Goal: Transaction & Acquisition: Purchase product/service

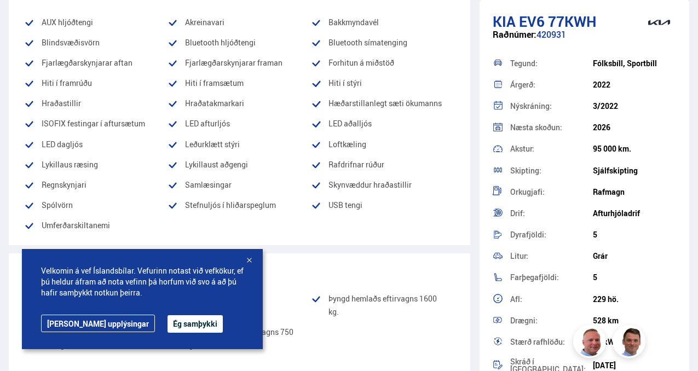
scroll to position [317, 0]
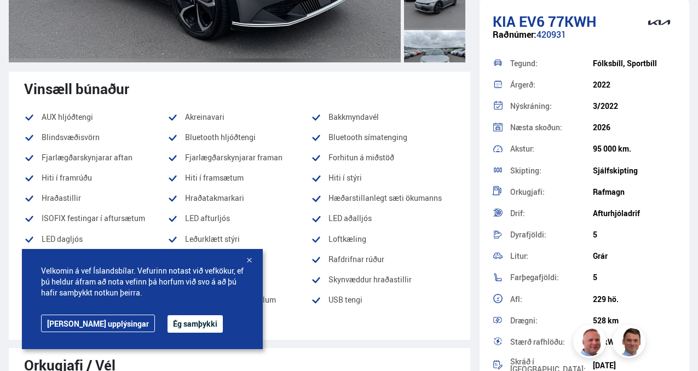
click at [249, 258] on div at bounding box center [249, 261] width 11 height 11
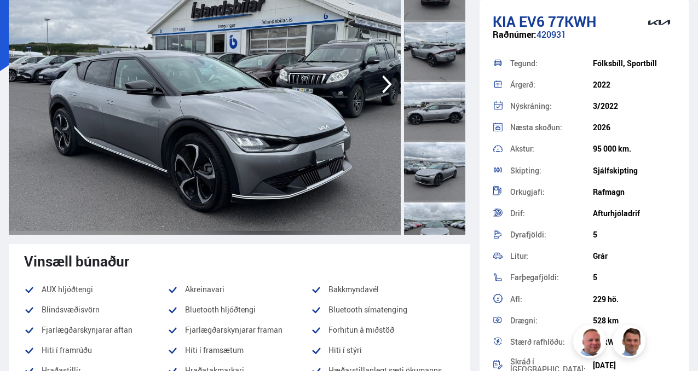
scroll to position [0, 0]
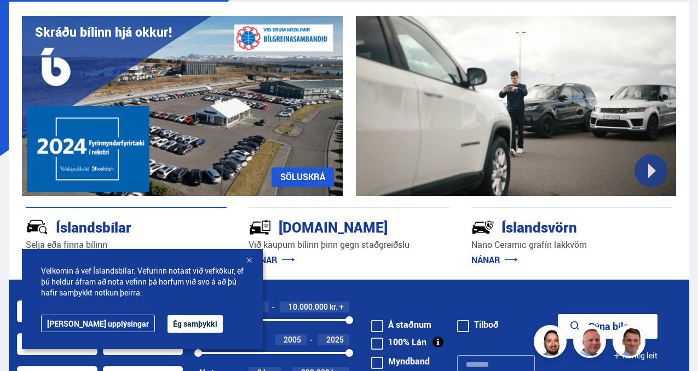
click at [250, 259] on div at bounding box center [249, 261] width 11 height 11
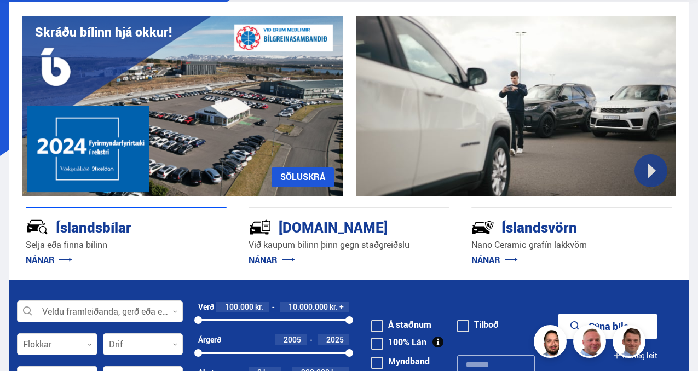
scroll to position [148, 0]
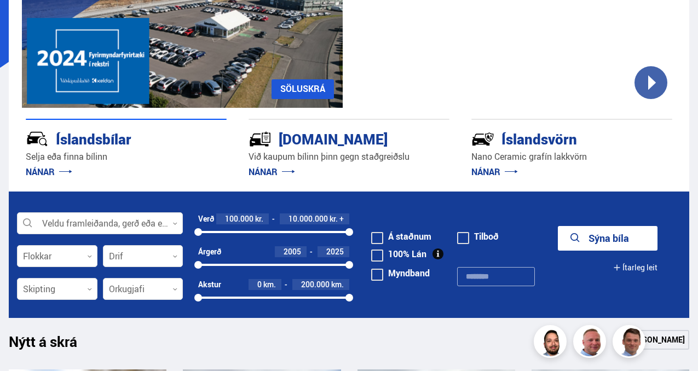
click at [464, 239] on span at bounding box center [463, 238] width 12 height 12
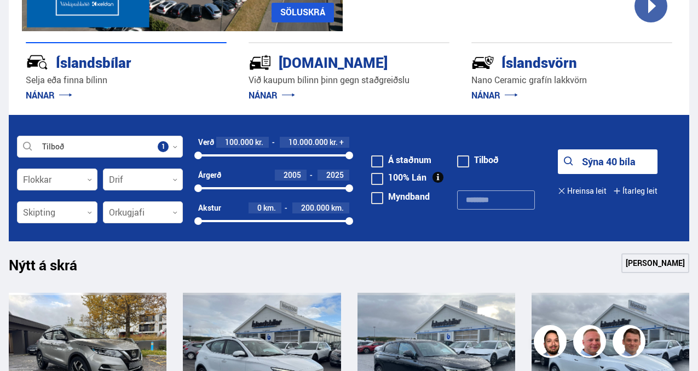
scroll to position [245, 0]
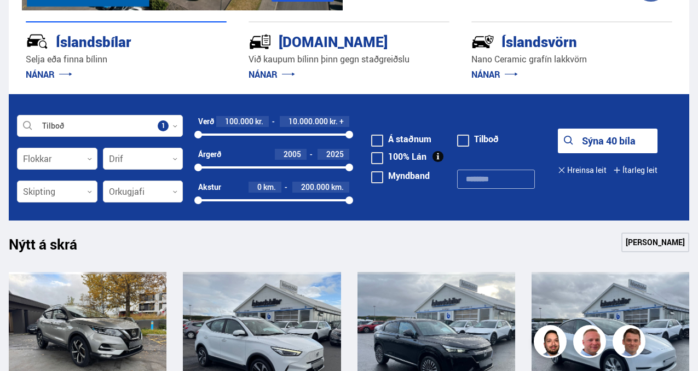
click at [600, 138] on button "Sýna 40 bíla" at bounding box center [608, 141] width 100 height 25
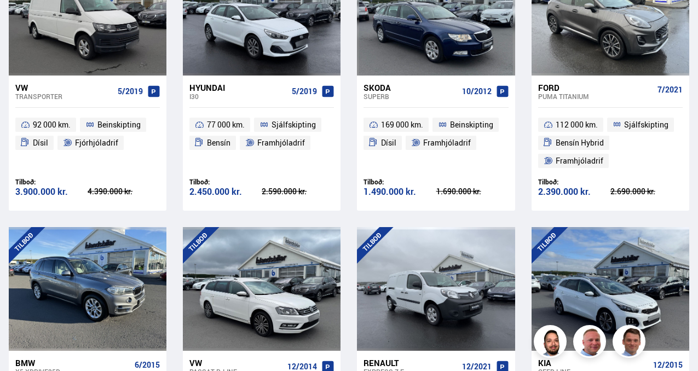
scroll to position [1435, 0]
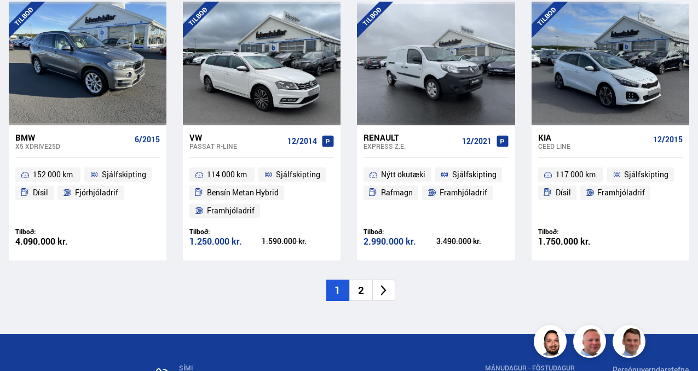
click at [362, 290] on li "2" at bounding box center [360, 290] width 23 height 21
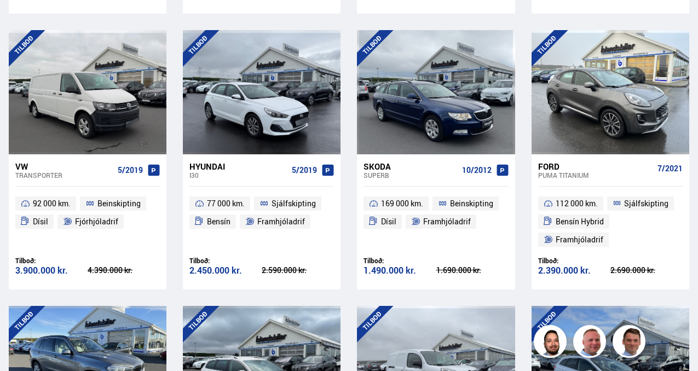
scroll to position [890, 0]
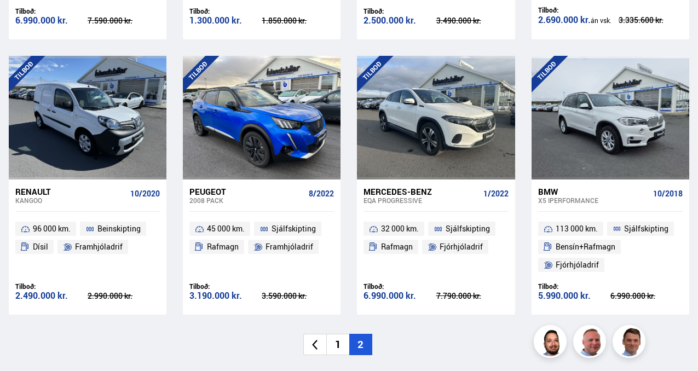
scroll to position [1012, 0]
